Goal: Check status: Check status

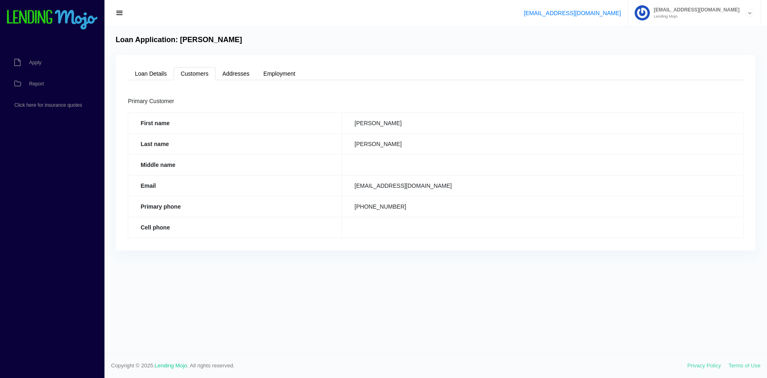
click at [34, 23] on img at bounding box center [52, 20] width 92 height 20
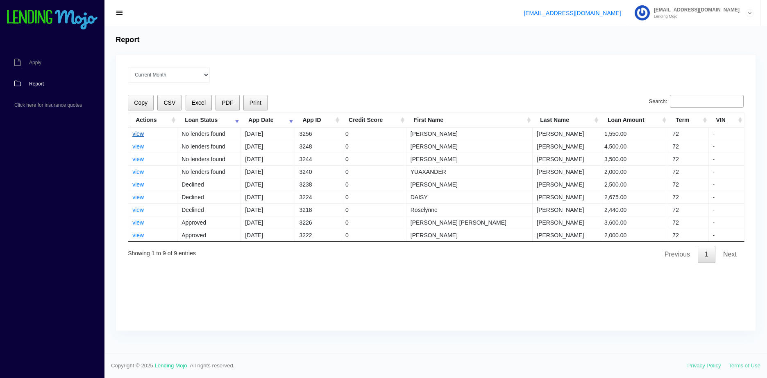
click at [137, 133] on link "view" at bounding box center [137, 134] width 11 height 7
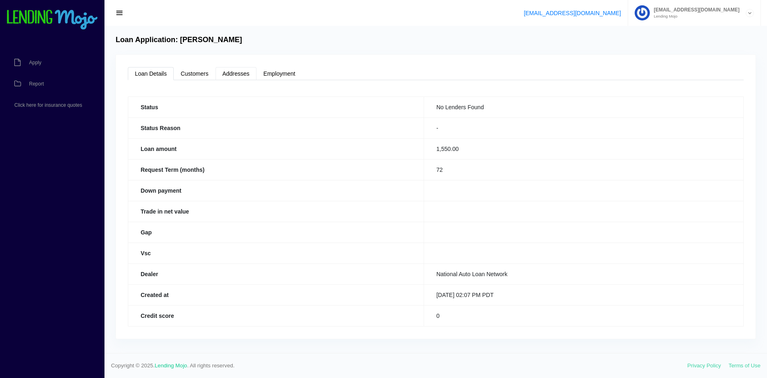
click at [225, 75] on link "Addresses" at bounding box center [235, 73] width 41 height 13
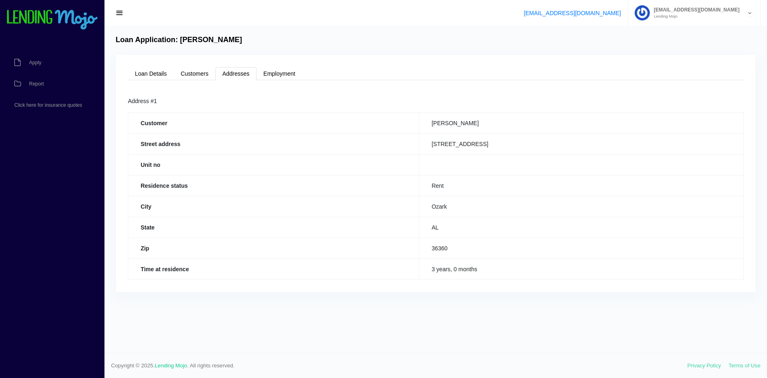
click at [285, 81] on div "Loan Details Customers Addresses Employment Status No Lenders Found Status Reas…" at bounding box center [435, 174] width 639 height 238
click at [290, 72] on link "Employment" at bounding box center [279, 73] width 46 height 13
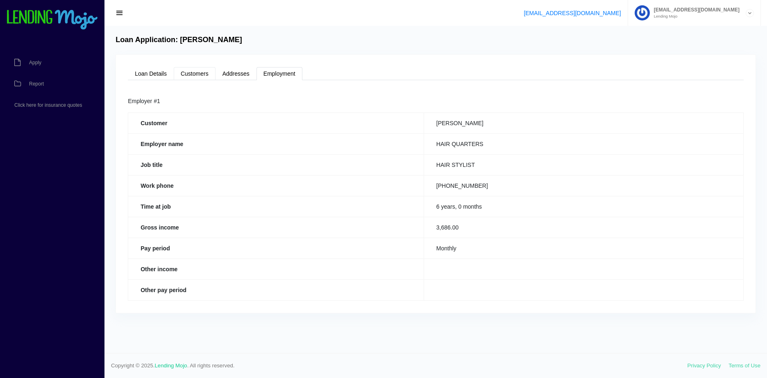
click at [199, 77] on link "Customers" at bounding box center [195, 73] width 42 height 13
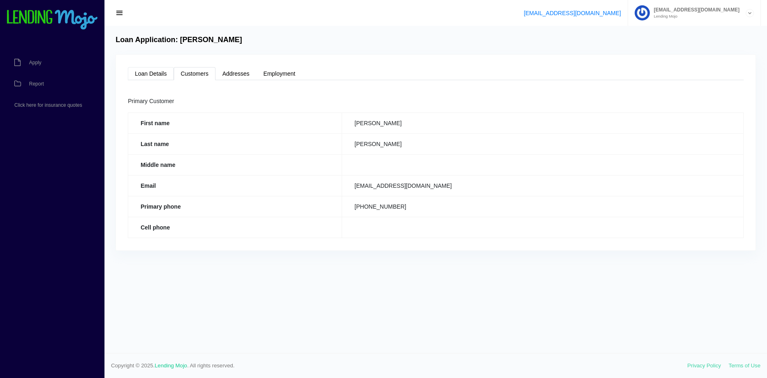
click at [146, 75] on link "Loan Details" at bounding box center [151, 73] width 46 height 13
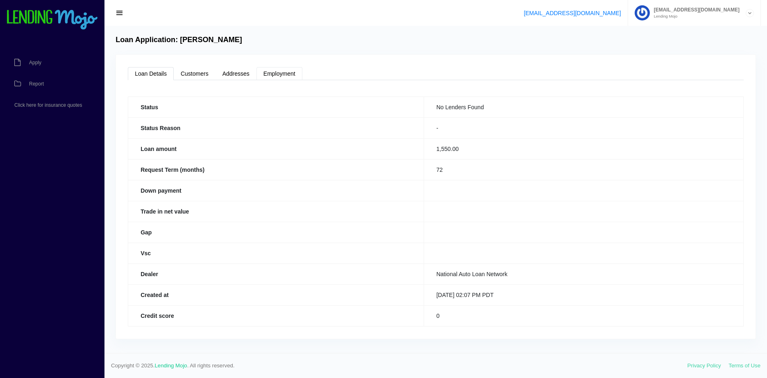
click at [262, 68] on link "Employment" at bounding box center [279, 73] width 46 height 13
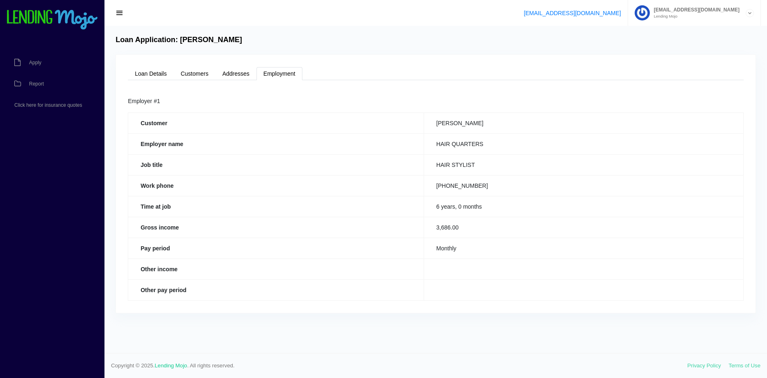
click at [256, 74] on link "Employment" at bounding box center [279, 73] width 46 height 13
click at [233, 70] on link "Addresses" at bounding box center [235, 73] width 41 height 13
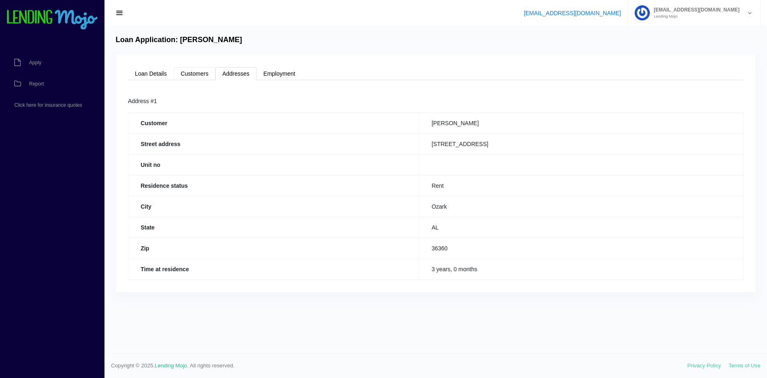
click at [206, 69] on link "Customers" at bounding box center [195, 73] width 42 height 13
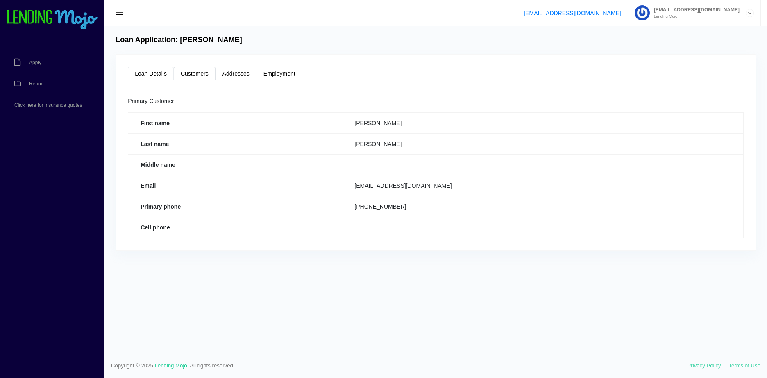
click at [147, 72] on link "Loan Details" at bounding box center [151, 73] width 46 height 13
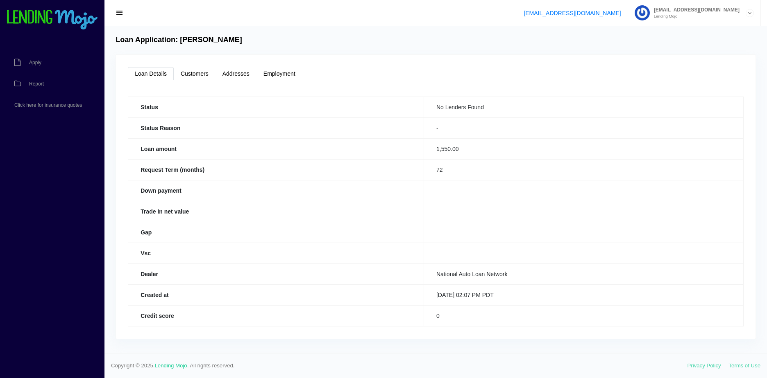
click at [27, 25] on img at bounding box center [52, 20] width 92 height 20
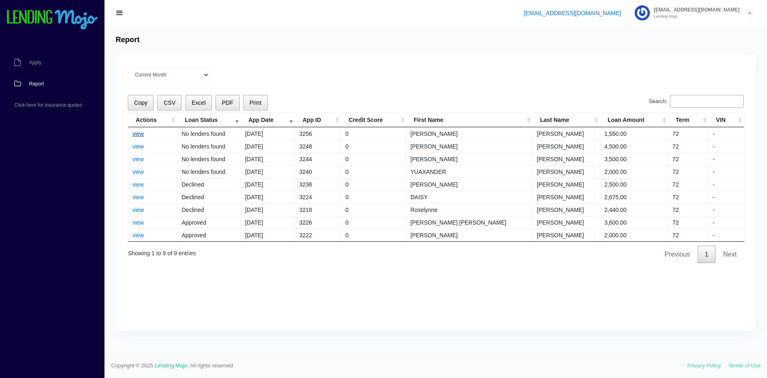
click at [144, 133] on link "view" at bounding box center [137, 134] width 11 height 7
